Goal: Navigation & Orientation: Find specific page/section

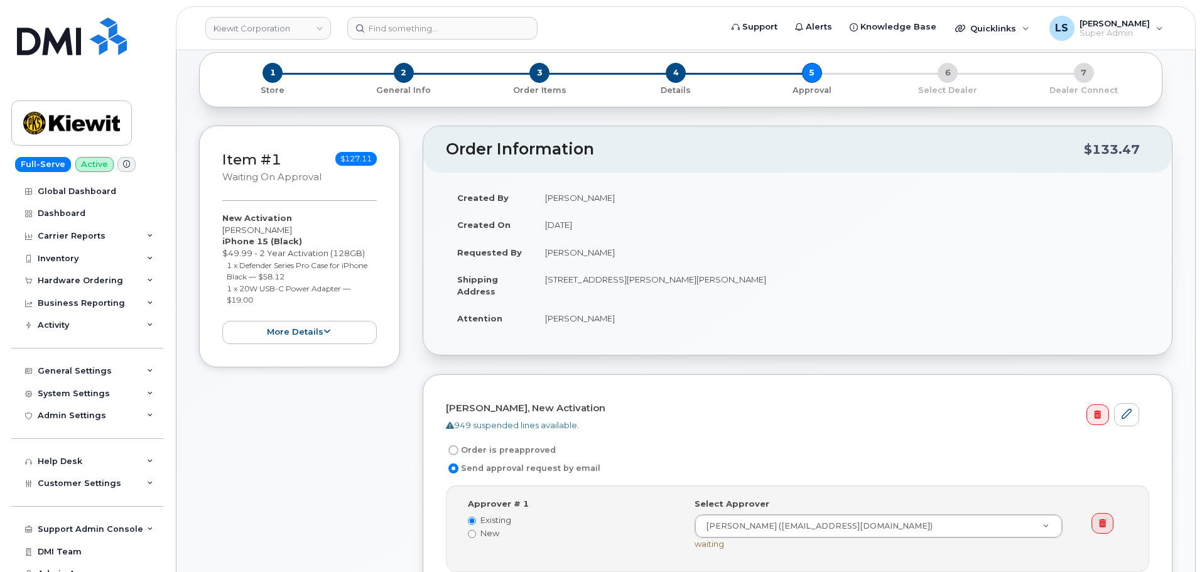
click at [694, 173] on div "Created By Luke Schroeder Created On September 11, 2025 Requested By Keenan Vei…" at bounding box center [797, 264] width 749 height 182
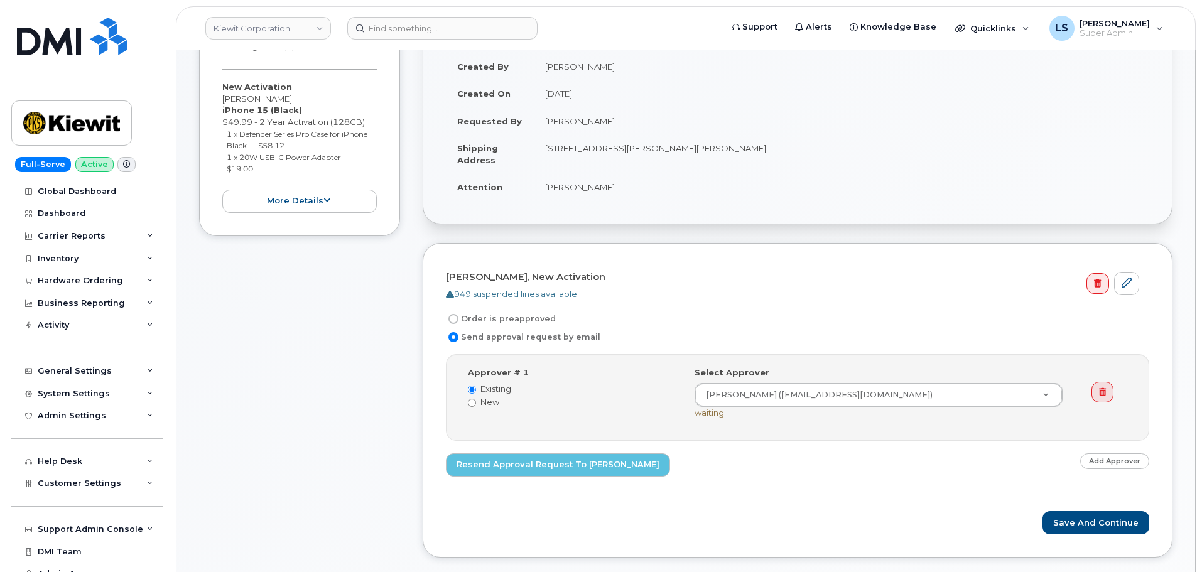
scroll to position [188, 0]
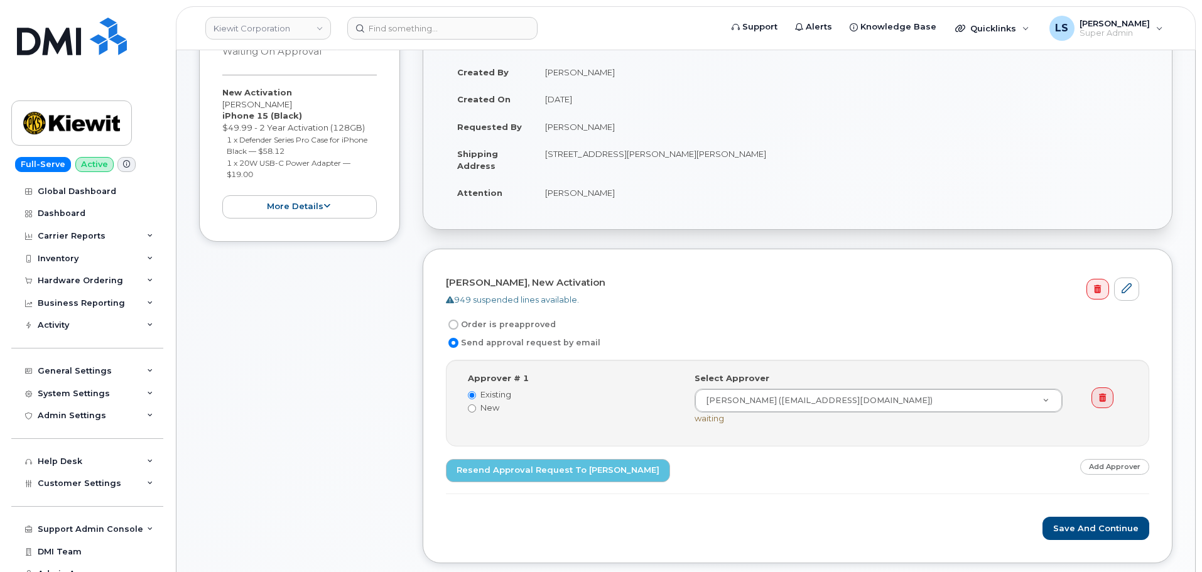
click at [735, 286] on h4 "Jacob Montou, New Activation" at bounding box center [793, 283] width 694 height 11
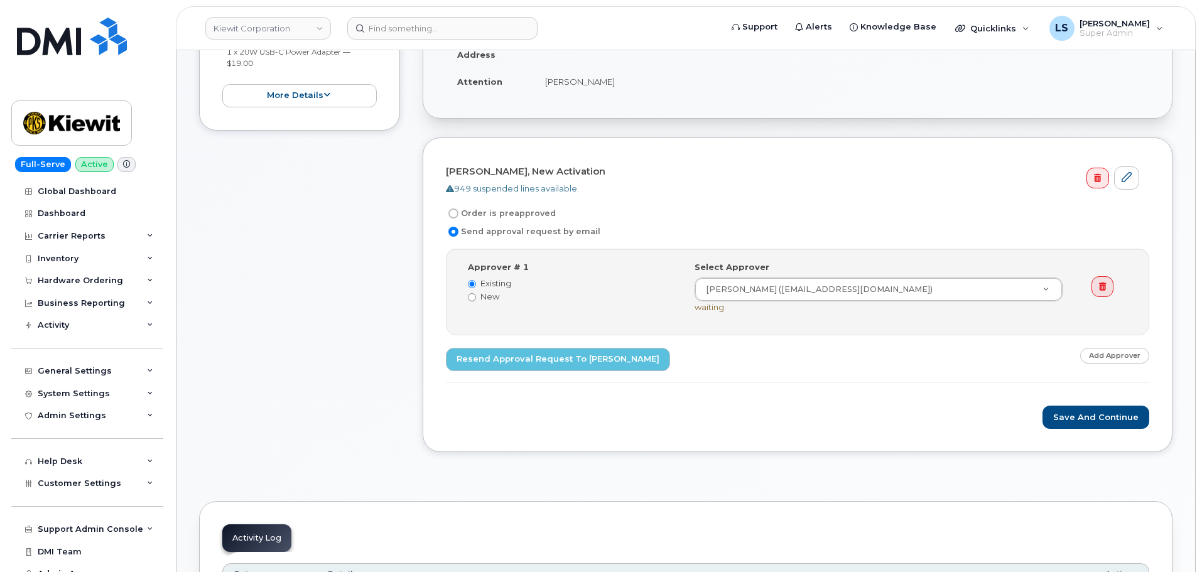
scroll to position [251, 0]
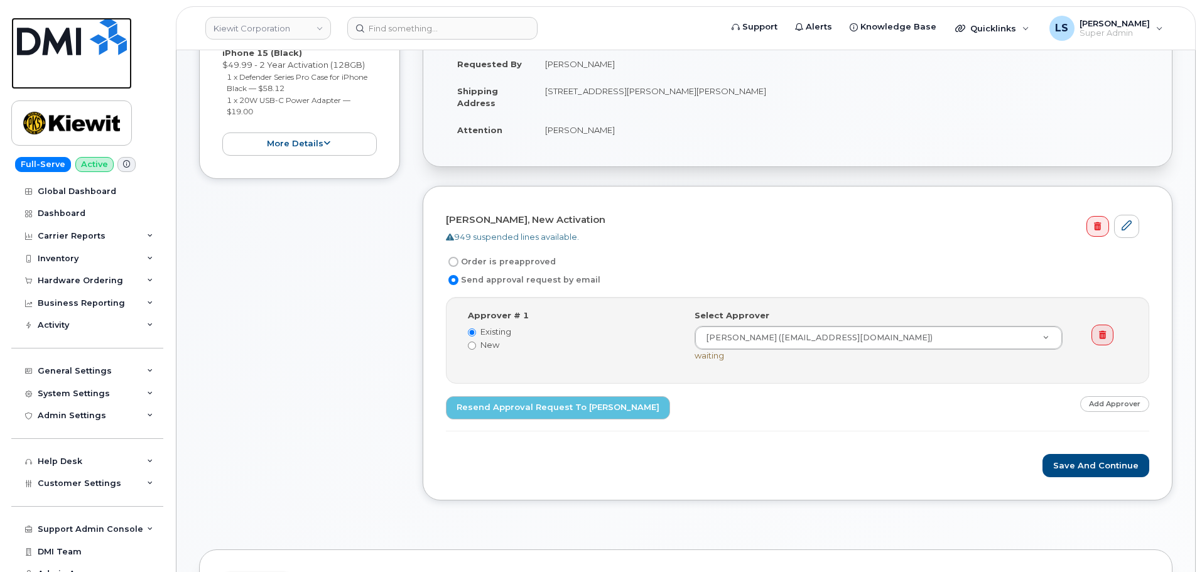
click at [66, 40] on img at bounding box center [72, 37] width 110 height 38
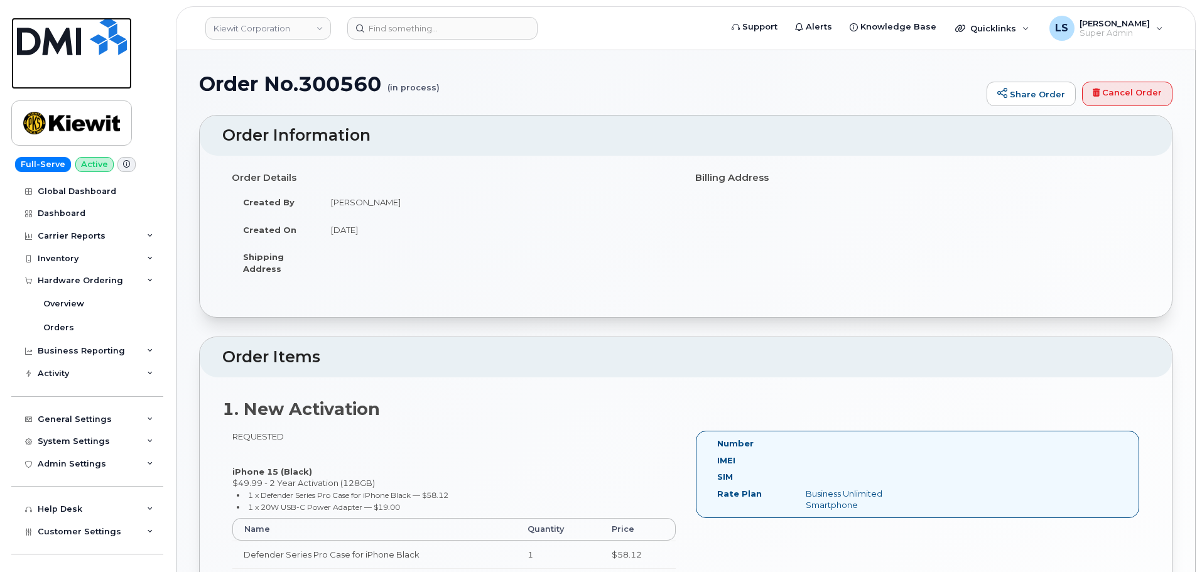
click at [19, 39] on img at bounding box center [72, 37] width 110 height 38
